Goal: Task Accomplishment & Management: Manage account settings

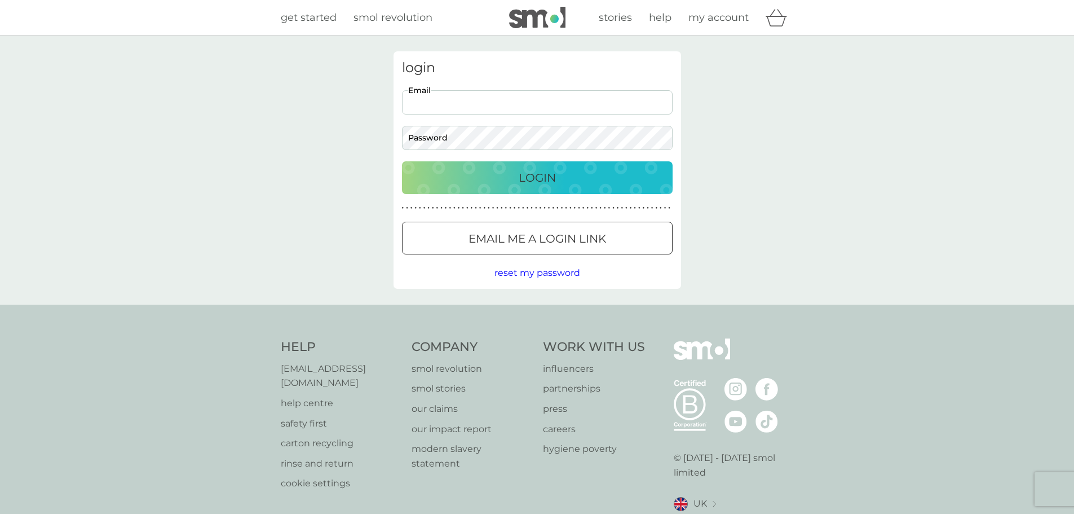
click at [459, 102] on input "Email" at bounding box center [537, 102] width 271 height 24
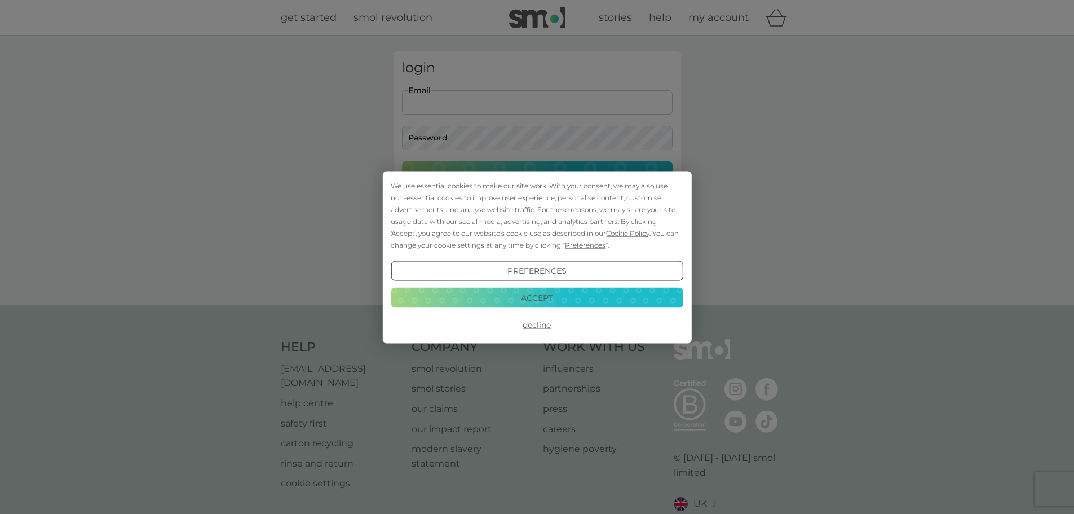
click at [543, 300] on button "Accept" at bounding box center [537, 298] width 292 height 20
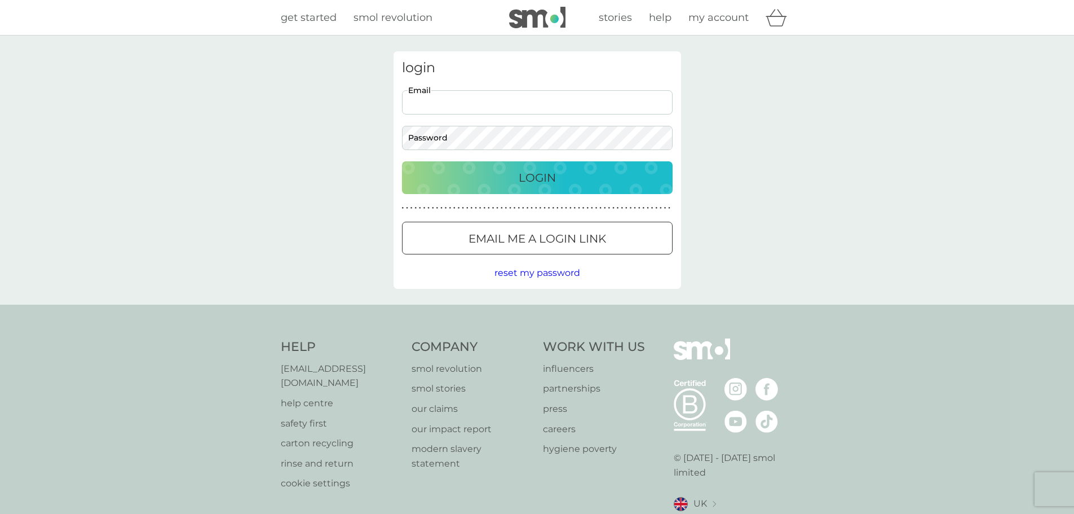
click at [472, 103] on input "Email" at bounding box center [537, 102] width 271 height 24
type input "[EMAIL_ADDRESS][DOMAIN_NAME]"
click at [402, 161] on button "Login" at bounding box center [537, 177] width 271 height 33
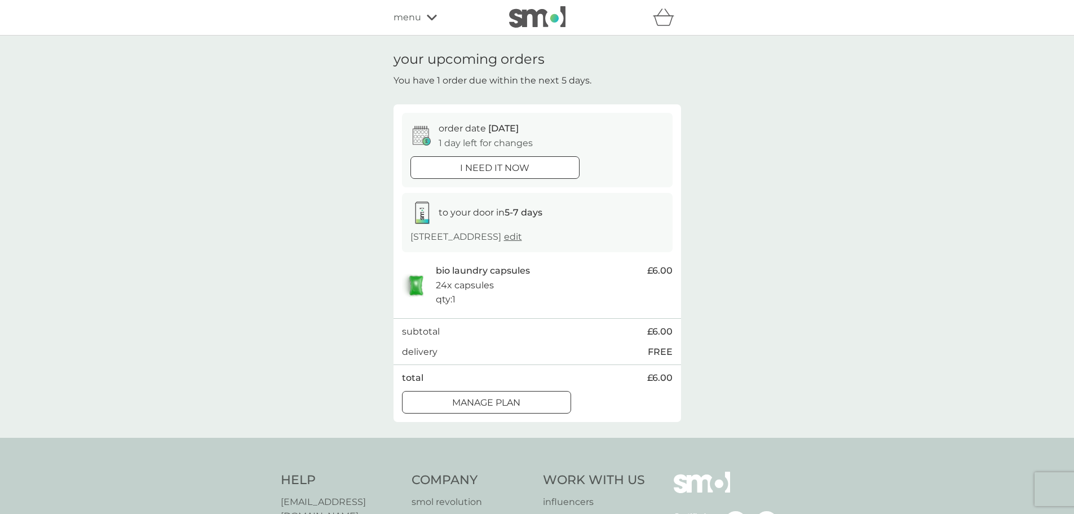
click at [527, 409] on div "Manage plan" at bounding box center [487, 402] width 168 height 15
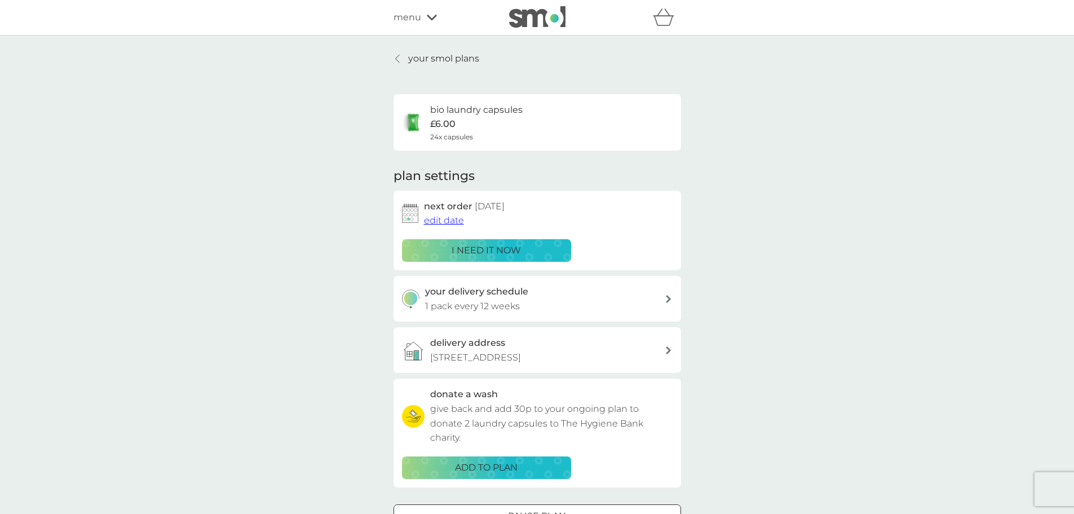
scroll to position [113, 0]
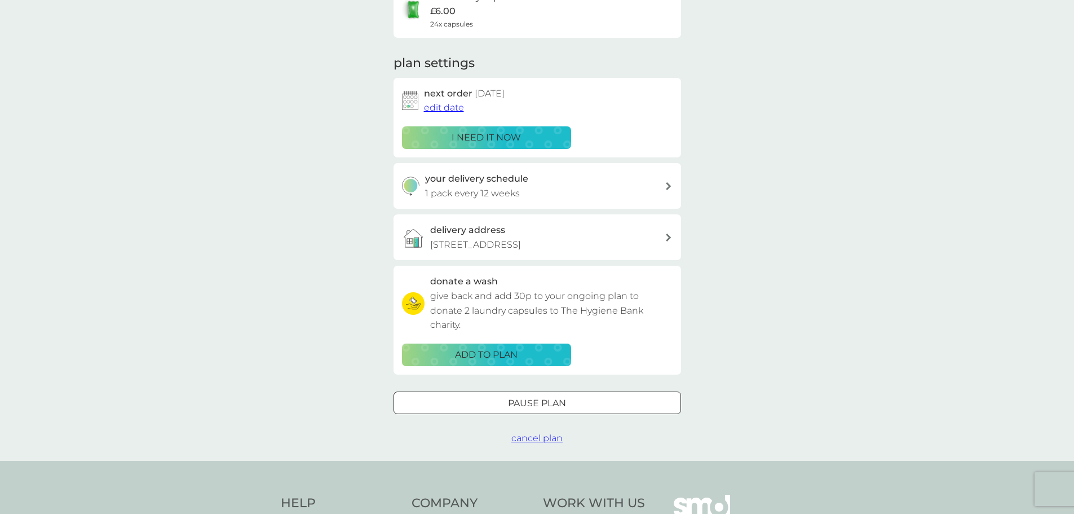
click at [535, 427] on div "Pause plan cancel plan" at bounding box center [538, 418] width 288 height 54
click at [544, 437] on span "cancel plan" at bounding box center [537, 438] width 51 height 11
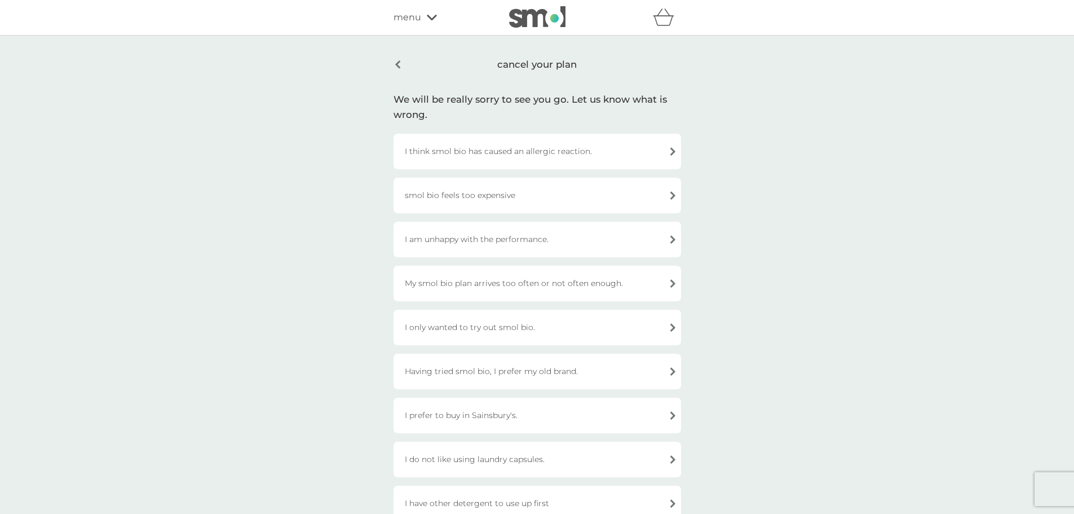
click at [429, 243] on div "I am unhappy with the performance." at bounding box center [538, 240] width 288 height 36
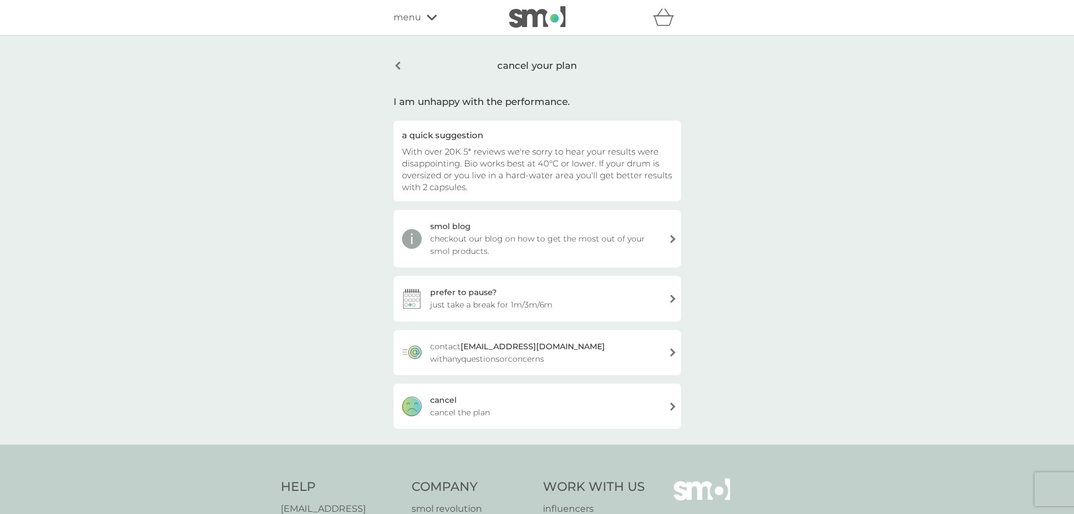
click at [494, 407] on div "cancel cancel the plan" at bounding box center [538, 406] width 288 height 45
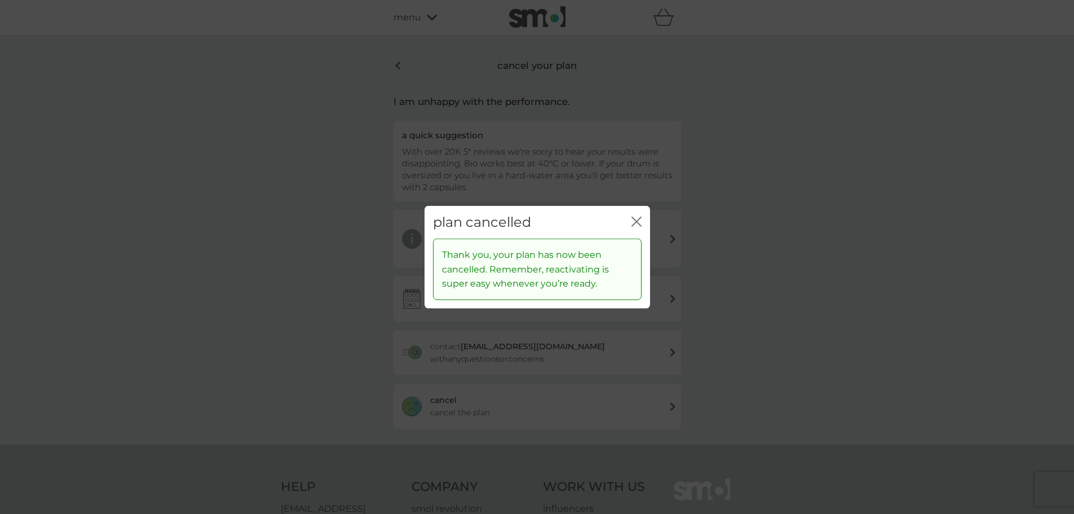
click at [635, 217] on icon "close" at bounding box center [637, 221] width 10 height 10
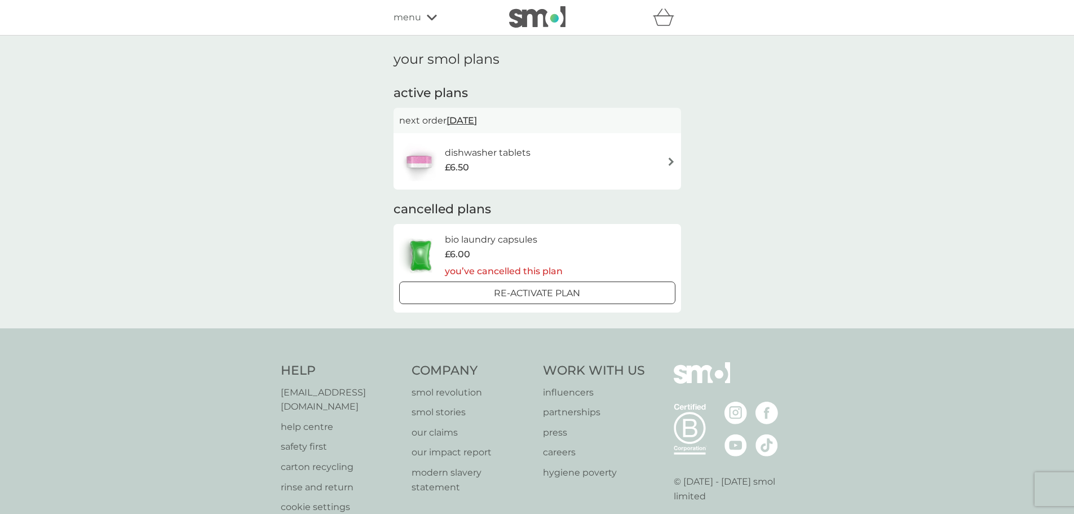
click at [510, 156] on h6 "dishwasher tablets" at bounding box center [488, 153] width 86 height 15
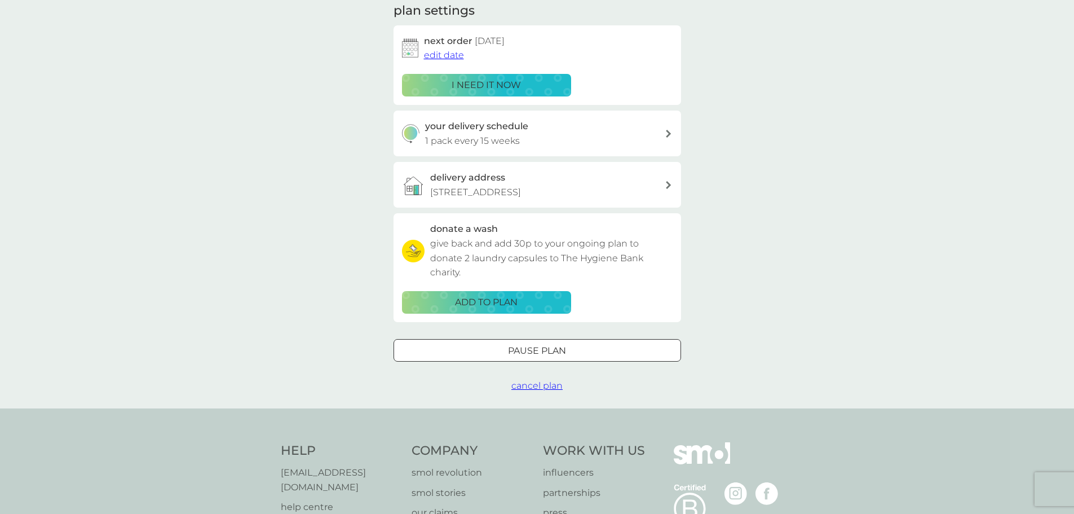
scroll to position [169, 0]
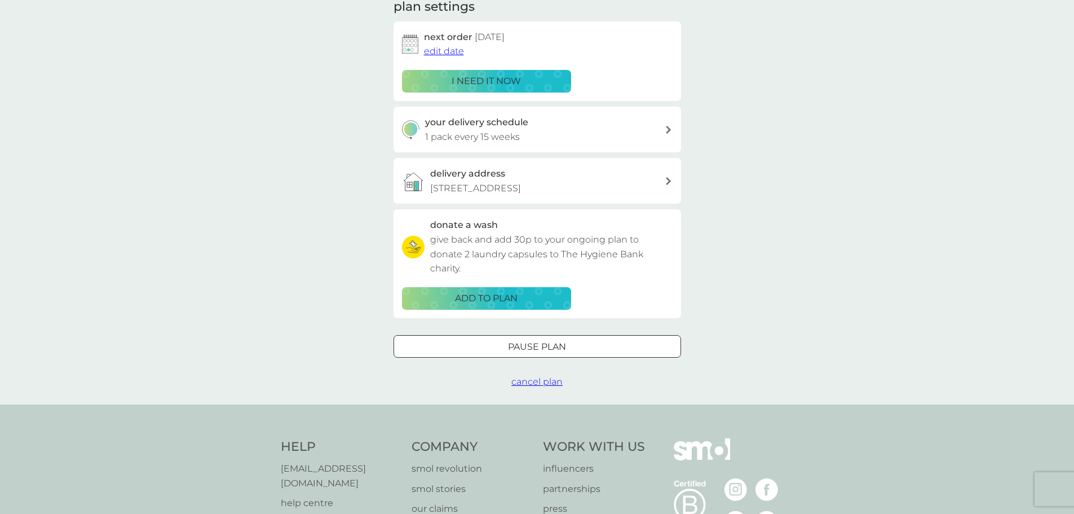
click at [553, 381] on span "cancel plan" at bounding box center [537, 381] width 51 height 11
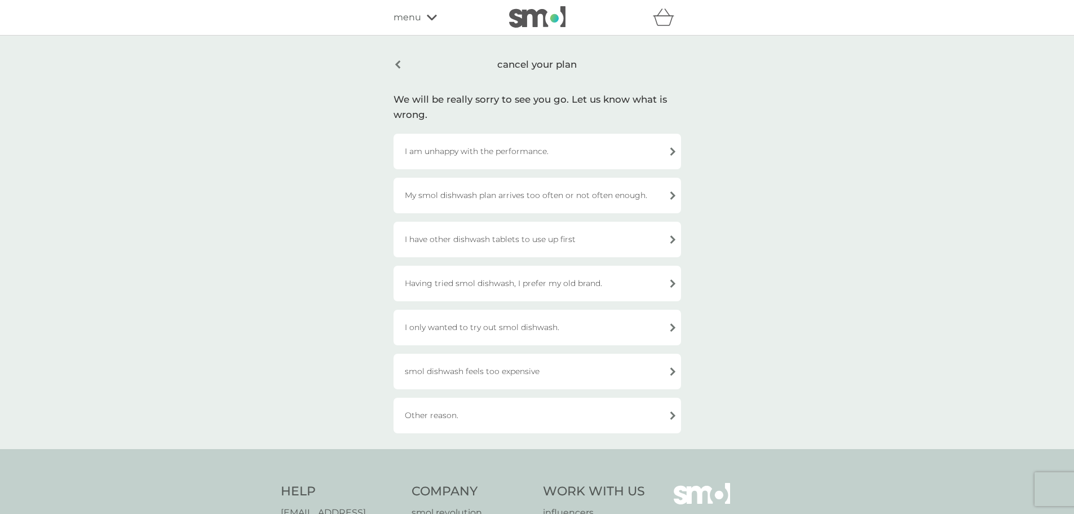
click at [509, 163] on div "I am unhappy with the performance." at bounding box center [538, 152] width 288 height 36
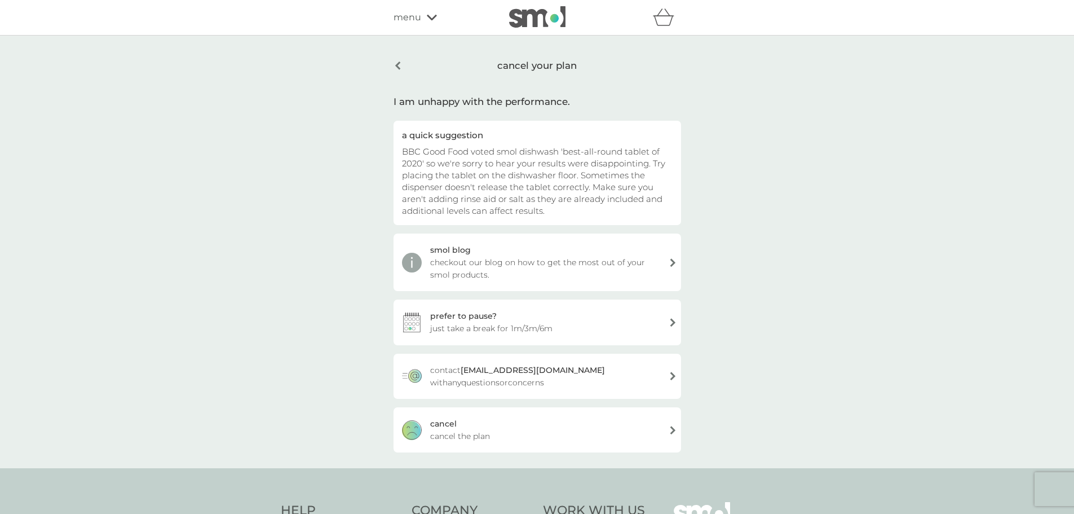
click at [516, 432] on div "cancel cancel the plan" at bounding box center [538, 429] width 288 height 45
